Goal: Find specific page/section: Find specific page/section

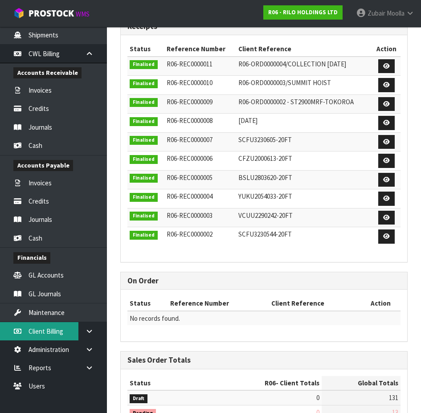
scroll to position [402, 0]
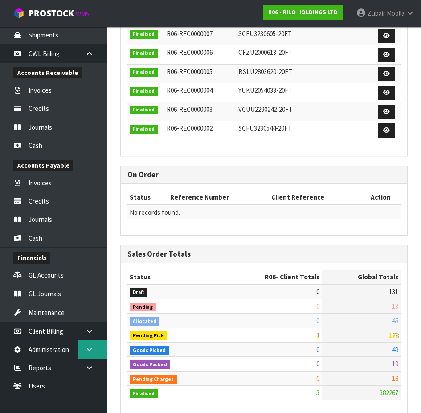
click at [90, 357] on link at bounding box center [92, 350] width 29 height 18
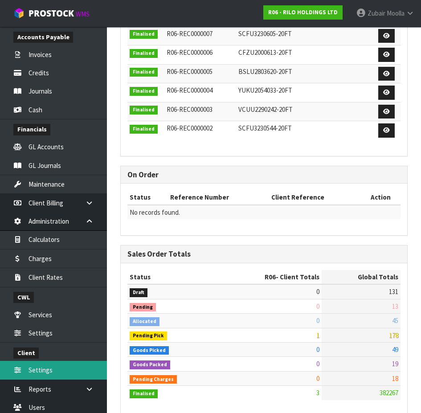
scroll to position [354, 0]
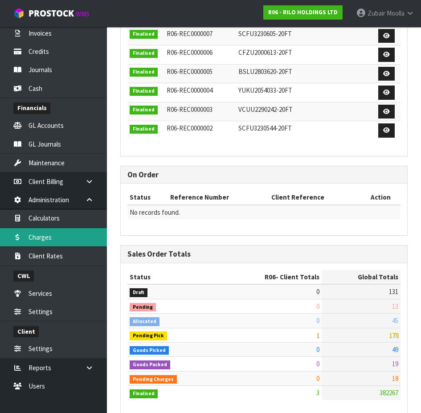
click at [53, 240] on link "Charges" at bounding box center [53, 237] width 107 height 18
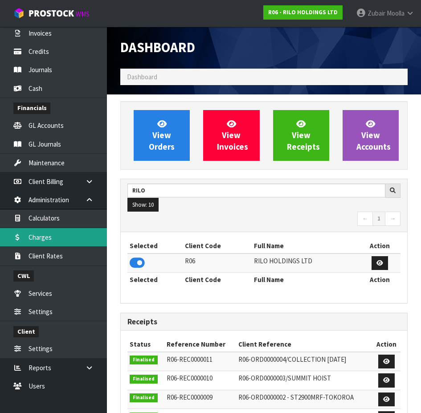
click at [37, 241] on link "Charges" at bounding box center [53, 237] width 107 height 18
click at [243, 216] on nav "← 1 →" at bounding box center [264, 220] width 273 height 16
click at [246, 69] on ol "Dashboard" at bounding box center [264, 77] width 288 height 16
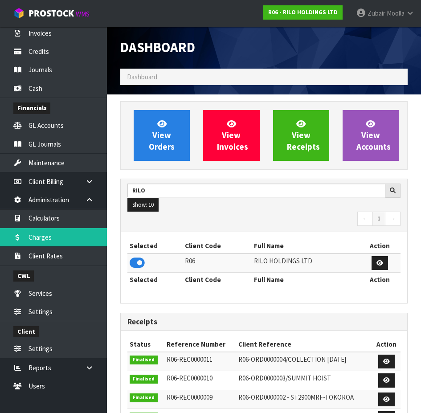
click at [246, 69] on ol "Dashboard" at bounding box center [264, 77] width 288 height 16
click at [52, 243] on link "Charges" at bounding box center [53, 237] width 107 height 18
click at [35, 203] on link "Administration" at bounding box center [53, 200] width 107 height 18
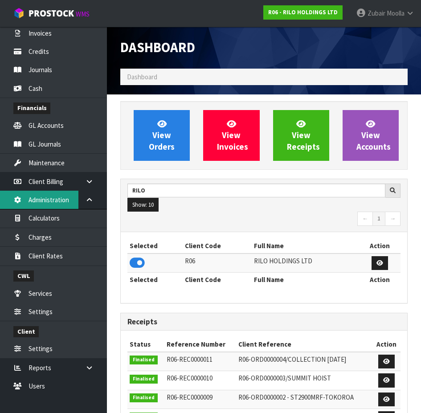
click at [32, 202] on link "Administration" at bounding box center [53, 200] width 107 height 18
click at [31, 202] on link "Administration" at bounding box center [53, 200] width 107 height 18
click at [30, 202] on link "Administration" at bounding box center [53, 200] width 107 height 18
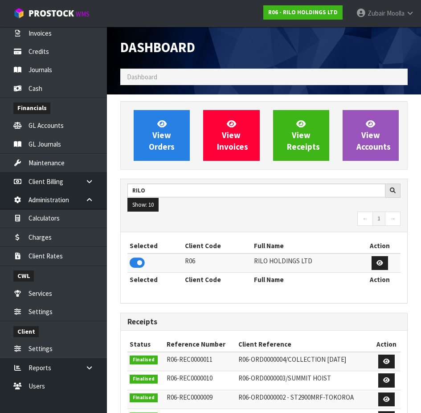
click at [211, 84] on ol "Dashboard" at bounding box center [264, 77] width 288 height 16
drag, startPoint x: 211, startPoint y: 84, endPoint x: 259, endPoint y: 60, distance: 53.4
click at [259, 60] on div "Dashboard" at bounding box center [189, 48] width 151 height 42
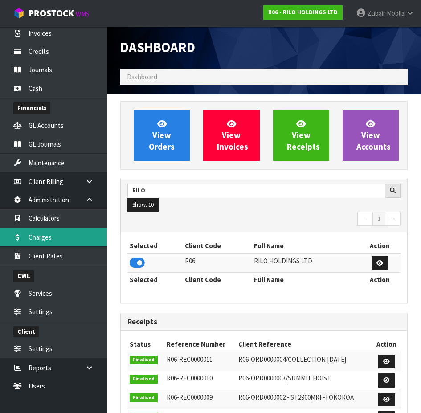
click at [52, 239] on link "Charges" at bounding box center [53, 237] width 107 height 18
click at [284, 64] on div "Dashboard" at bounding box center [264, 48] width 301 height 42
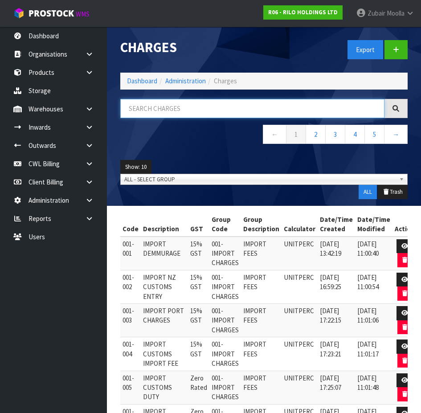
click at [218, 106] on input "text" at bounding box center [252, 108] width 264 height 19
click at [164, 184] on span "ALL - SELECT GROUP" at bounding box center [260, 179] width 272 height 11
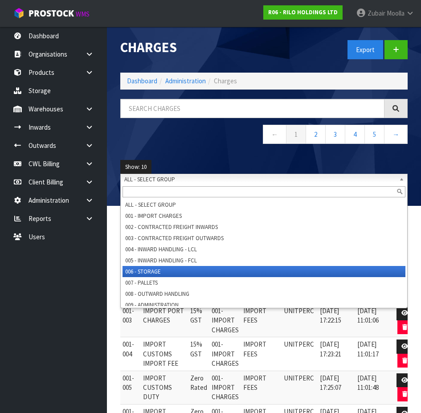
click at [173, 273] on li "006 - STORAGE" at bounding box center [264, 271] width 283 height 11
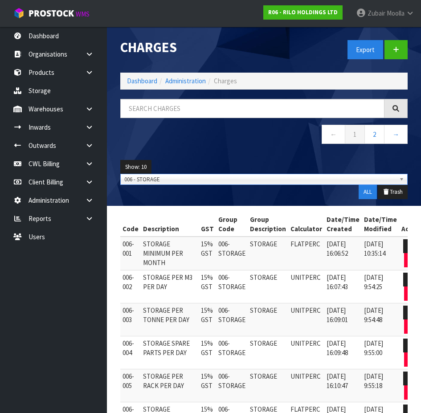
click at [157, 132] on nav "← 1 2 →" at bounding box center [264, 136] width 288 height 22
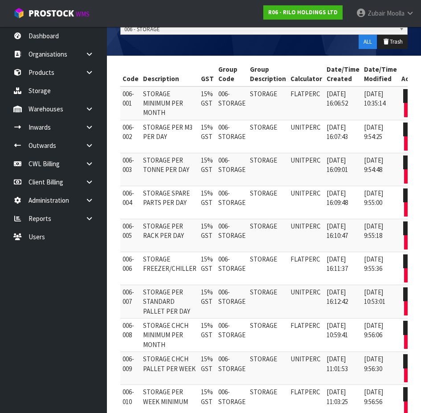
scroll to position [202, 0]
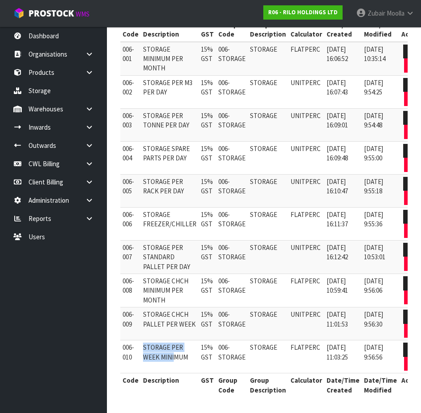
drag, startPoint x: 143, startPoint y: 342, endPoint x: 173, endPoint y: 348, distance: 31.0
click at [173, 348] on td "STORAGE PER WEEK MINIMUM" at bounding box center [170, 357] width 58 height 33
click at [230, 354] on td "006-STORAGE" at bounding box center [232, 357] width 32 height 33
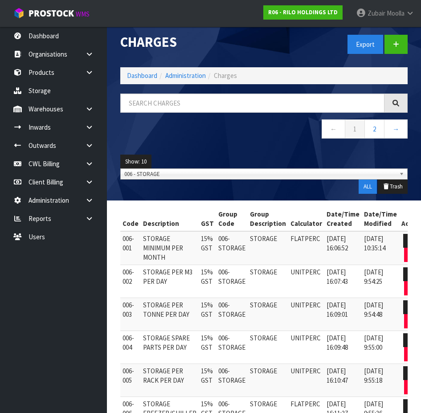
scroll to position [0, 0]
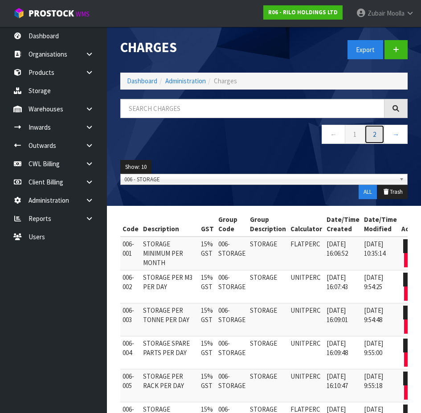
click at [379, 135] on link "2" at bounding box center [375, 134] width 20 height 19
click at [271, 178] on span "006 - STORAGE" at bounding box center [260, 179] width 272 height 11
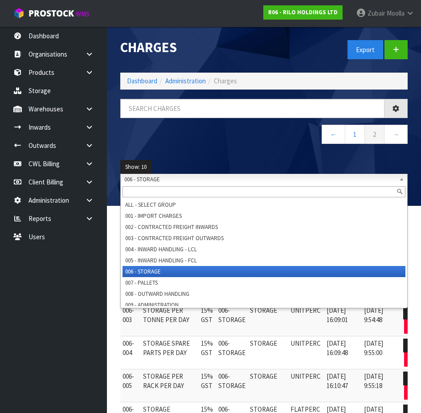
click at [281, 149] on div "← 1 2 →" at bounding box center [264, 126] width 301 height 54
click at [278, 175] on span "006 - STORAGE" at bounding box center [260, 179] width 272 height 11
click at [257, 133] on nav "← 1 2 →" at bounding box center [264, 136] width 288 height 22
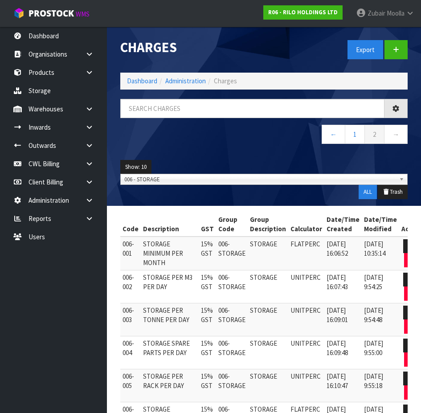
click at [257, 133] on nav "← 1 2 →" at bounding box center [264, 136] width 288 height 22
click at [333, 132] on link "←" at bounding box center [334, 134] width 24 height 19
click at [128, 194] on div "Show: 10 5 10 25 50 ALL - SELECT GROUP 001 - IMPORT CHARGES 002 - CONTRACTED FR…" at bounding box center [264, 179] width 301 height 53
click at [239, 146] on nav "← 1 2 →" at bounding box center [264, 136] width 288 height 22
click at [239, 142] on nav "← 1 2 →" at bounding box center [264, 136] width 288 height 22
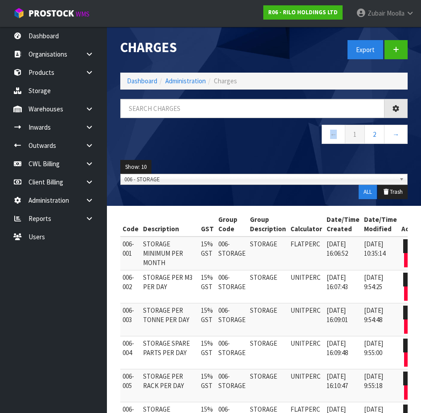
click at [240, 142] on nav "← 1 2 →" at bounding box center [264, 136] width 288 height 22
click at [240, 141] on nav "← 1 2 →" at bounding box center [264, 136] width 288 height 22
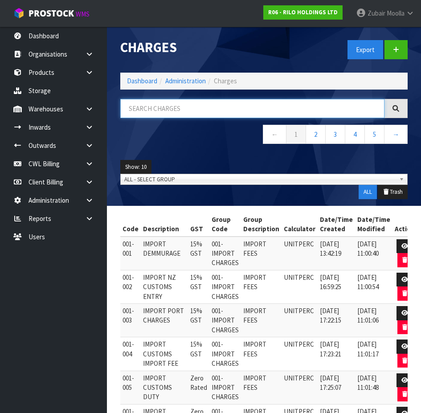
click at [321, 107] on input "text" at bounding box center [252, 108] width 264 height 19
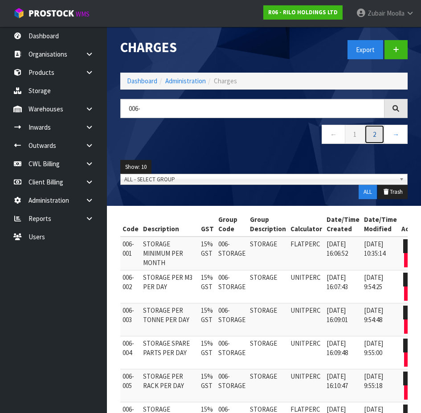
click at [379, 132] on link "2" at bounding box center [375, 134] width 20 height 19
click at [251, 148] on div "006- ← 1 2 →" at bounding box center [264, 126] width 301 height 54
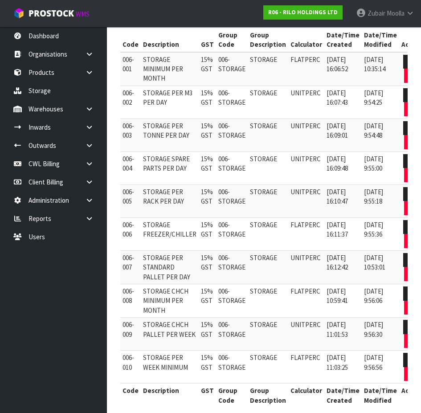
scroll to position [202, 0]
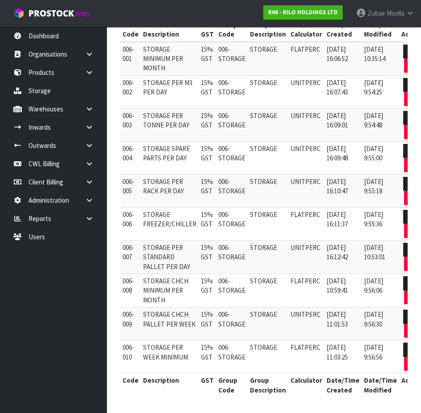
drag, startPoint x: 303, startPoint y: 136, endPoint x: 309, endPoint y: 105, distance: 31.9
click at [309, 108] on td "UNITPERC" at bounding box center [306, 124] width 36 height 33
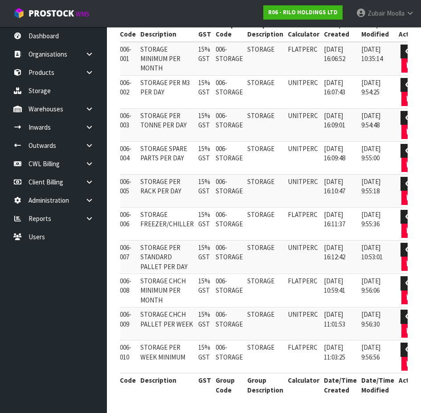
drag, startPoint x: 281, startPoint y: 60, endPoint x: 210, endPoint y: 235, distance: 188.3
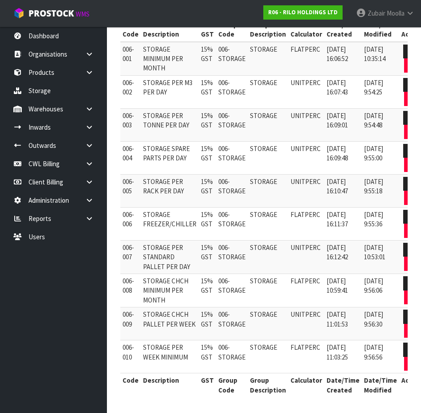
drag, startPoint x: 321, startPoint y: 302, endPoint x: 189, endPoint y: 364, distance: 145.0
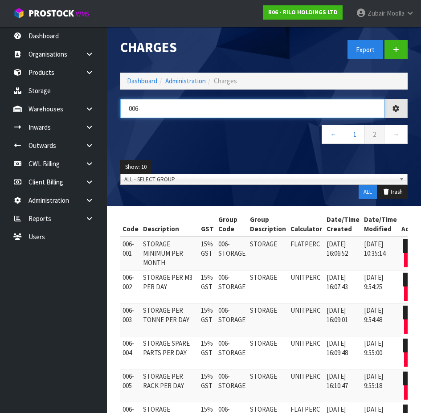
drag, startPoint x: 162, startPoint y: 106, endPoint x: 115, endPoint y: 103, distance: 46.9
click at [117, 103] on div "006-" at bounding box center [264, 108] width 301 height 19
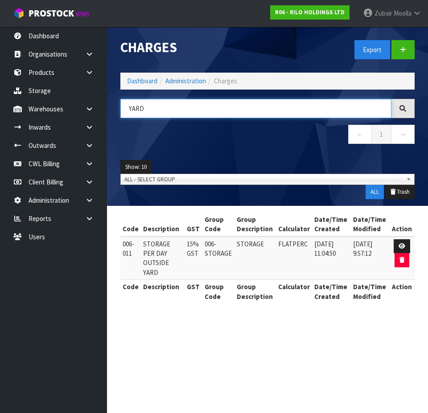
type input "YARD"
click at [259, 121] on div "YARD ← 1 →" at bounding box center [268, 126] width 308 height 54
click at [132, 254] on td "006-011" at bounding box center [130, 258] width 21 height 43
click at [126, 254] on td "006-011" at bounding box center [130, 258] width 21 height 43
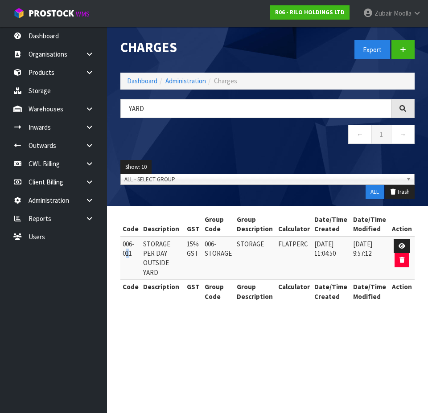
click at [128, 254] on td "006-011" at bounding box center [130, 258] width 21 height 43
click at [228, 348] on section "Charges Export Dashboard Administration Charges YARD ← 1 → Show: 10 5 10 25 50 …" at bounding box center [214, 206] width 428 height 413
drag, startPoint x: 294, startPoint y: 355, endPoint x: 293, endPoint y: 388, distance: 32.6
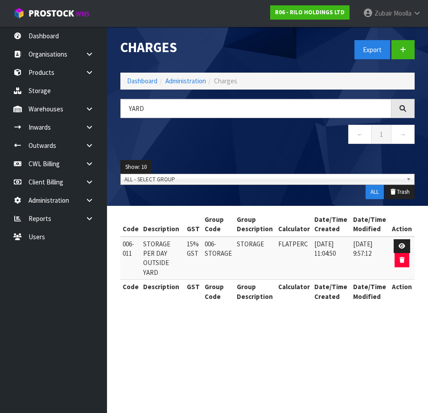
click at [293, 388] on section "Charges Export Dashboard Administration Charges YARD ← 1 → Show: 10 5 10 25 50 …" at bounding box center [214, 206] width 428 height 413
click at [294, 387] on section "Charges Export Dashboard Administration Charges YARD ← 1 → Show: 10 5 10 25 50 …" at bounding box center [214, 206] width 428 height 413
click at [317, 363] on section "Charges Export Dashboard Administration Charges YARD ← 1 → Show: 10 5 10 25 50 …" at bounding box center [214, 206] width 428 height 413
